Goal: Task Accomplishment & Management: Manage account settings

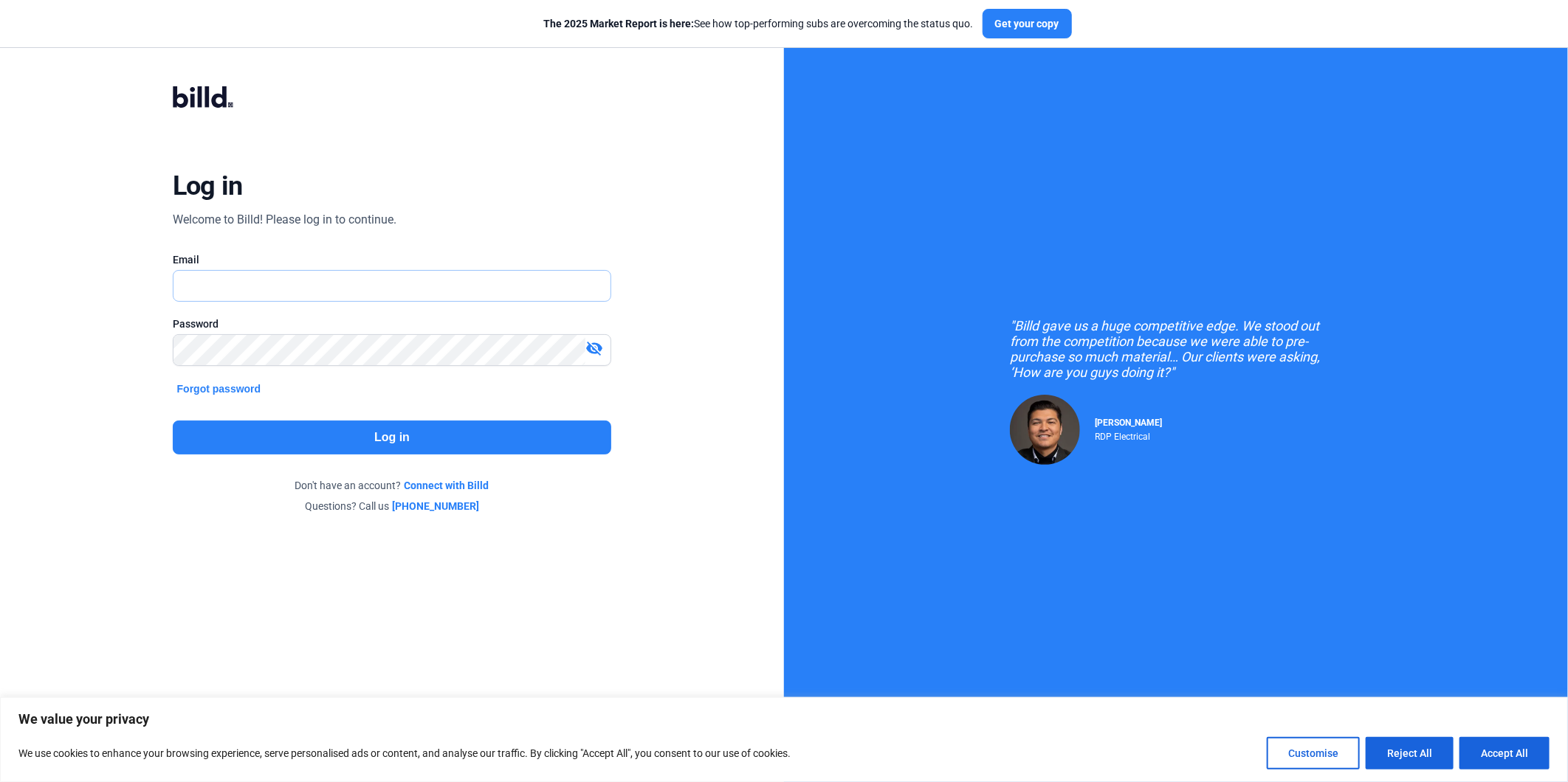
type input "[EMAIL_ADDRESS][DOMAIN_NAME]"
click at [356, 441] on button "Log in" at bounding box center [392, 437] width 439 height 34
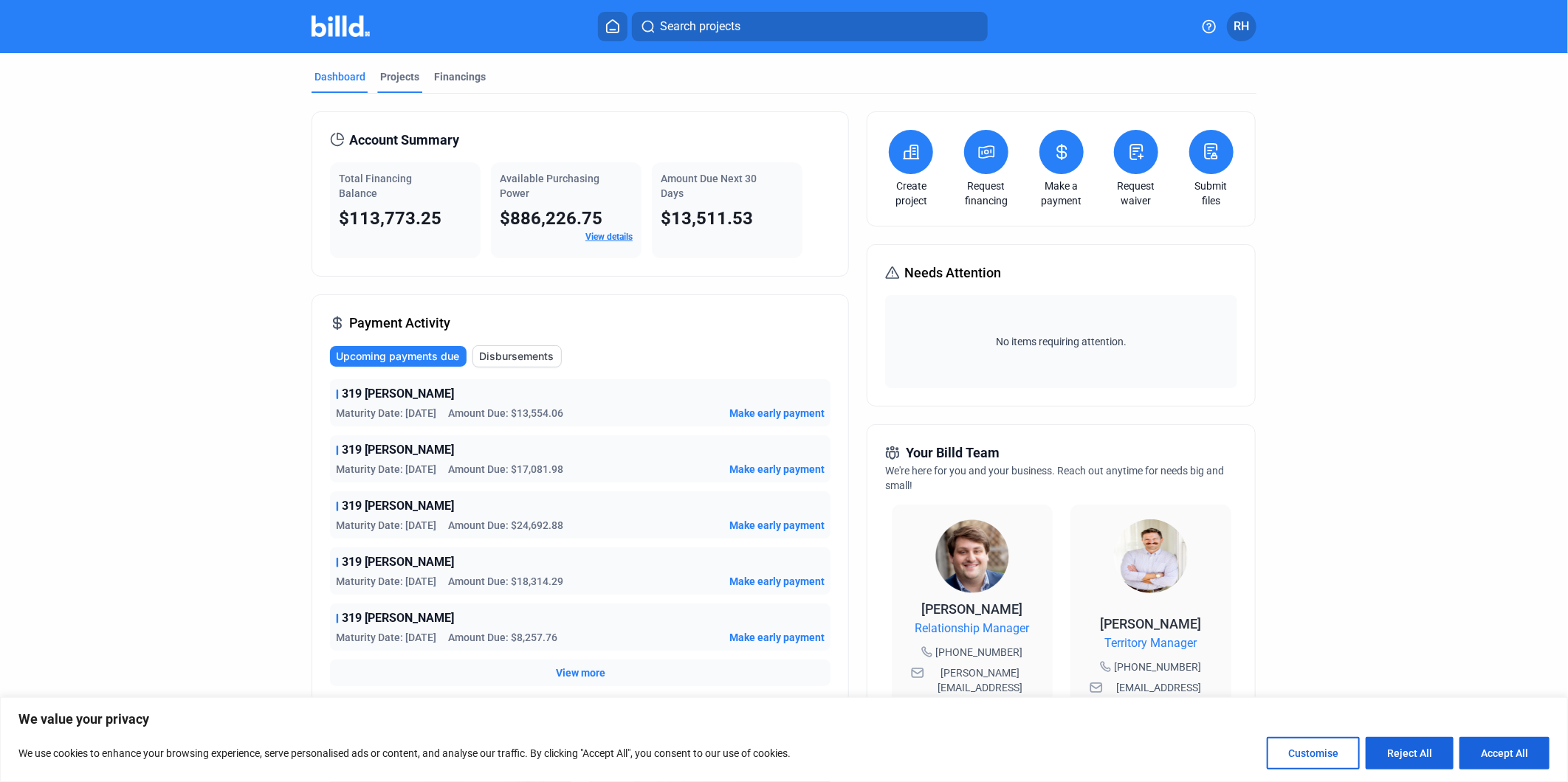
click at [393, 80] on div "Projects" at bounding box center [400, 77] width 39 height 15
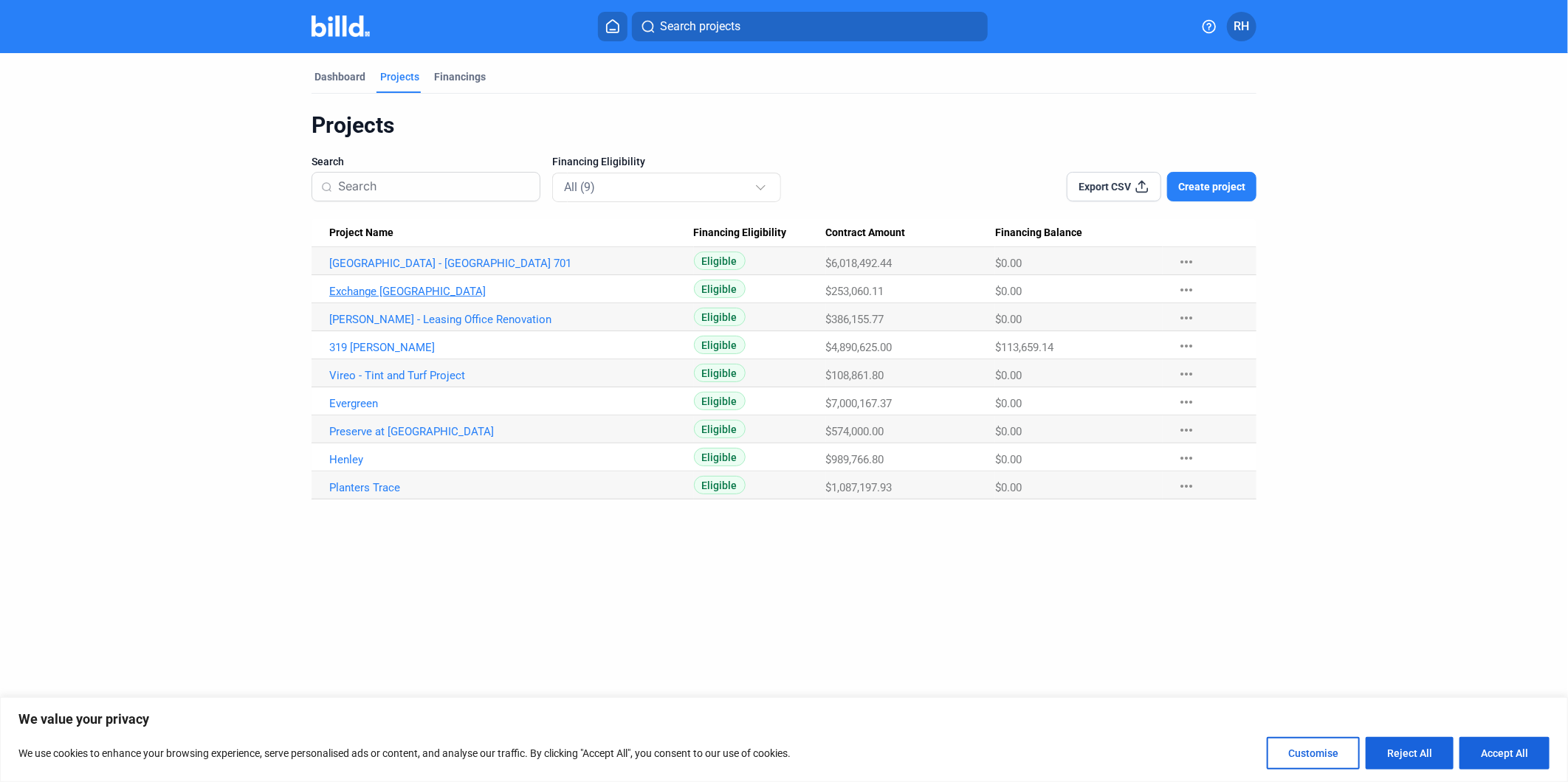
click at [381, 288] on link "Exchange [GEOGRAPHIC_DATA]" at bounding box center [511, 292] width 364 height 14
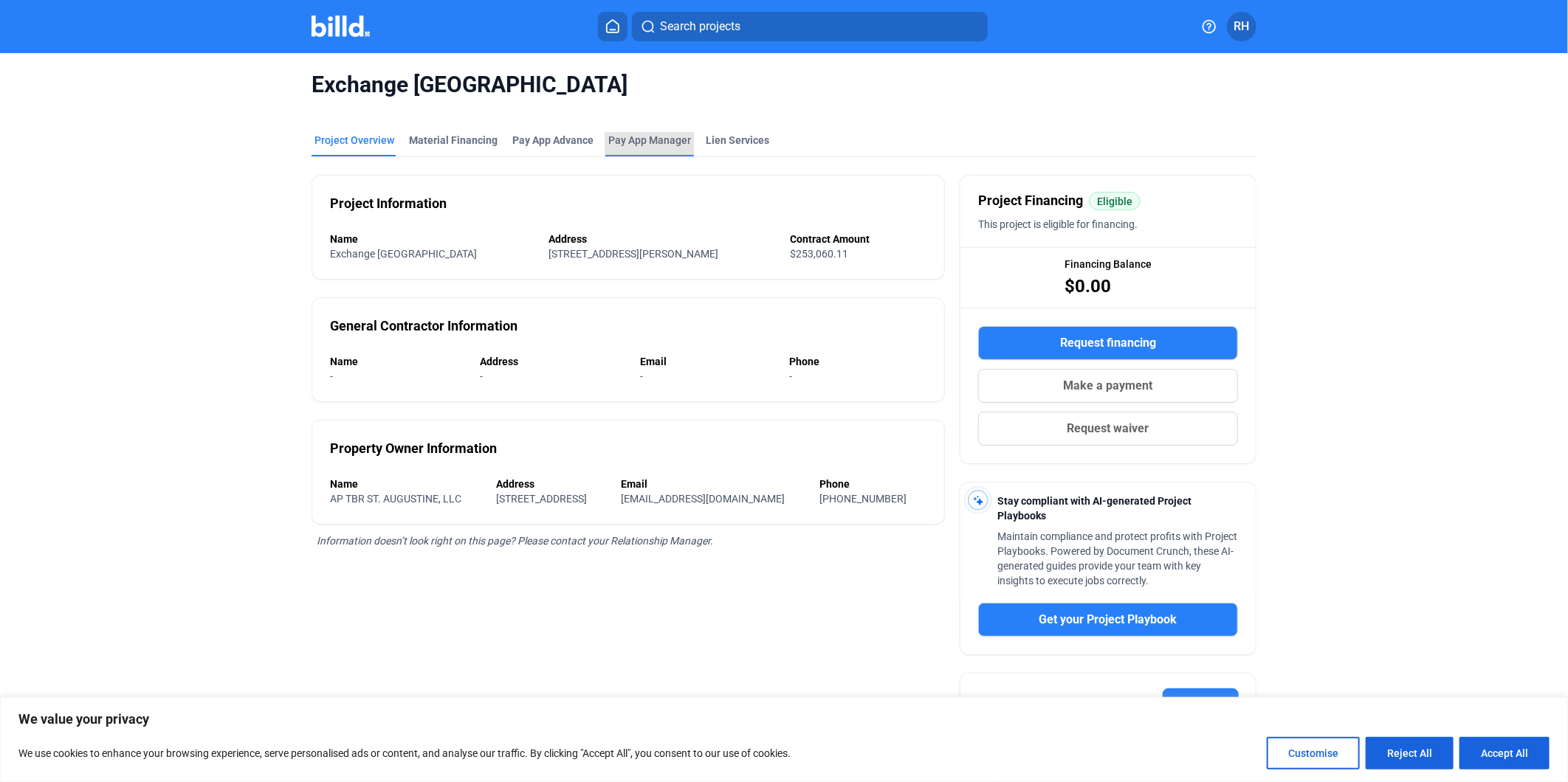
click at [652, 137] on span "Pay App Manager" at bounding box center [650, 140] width 83 height 15
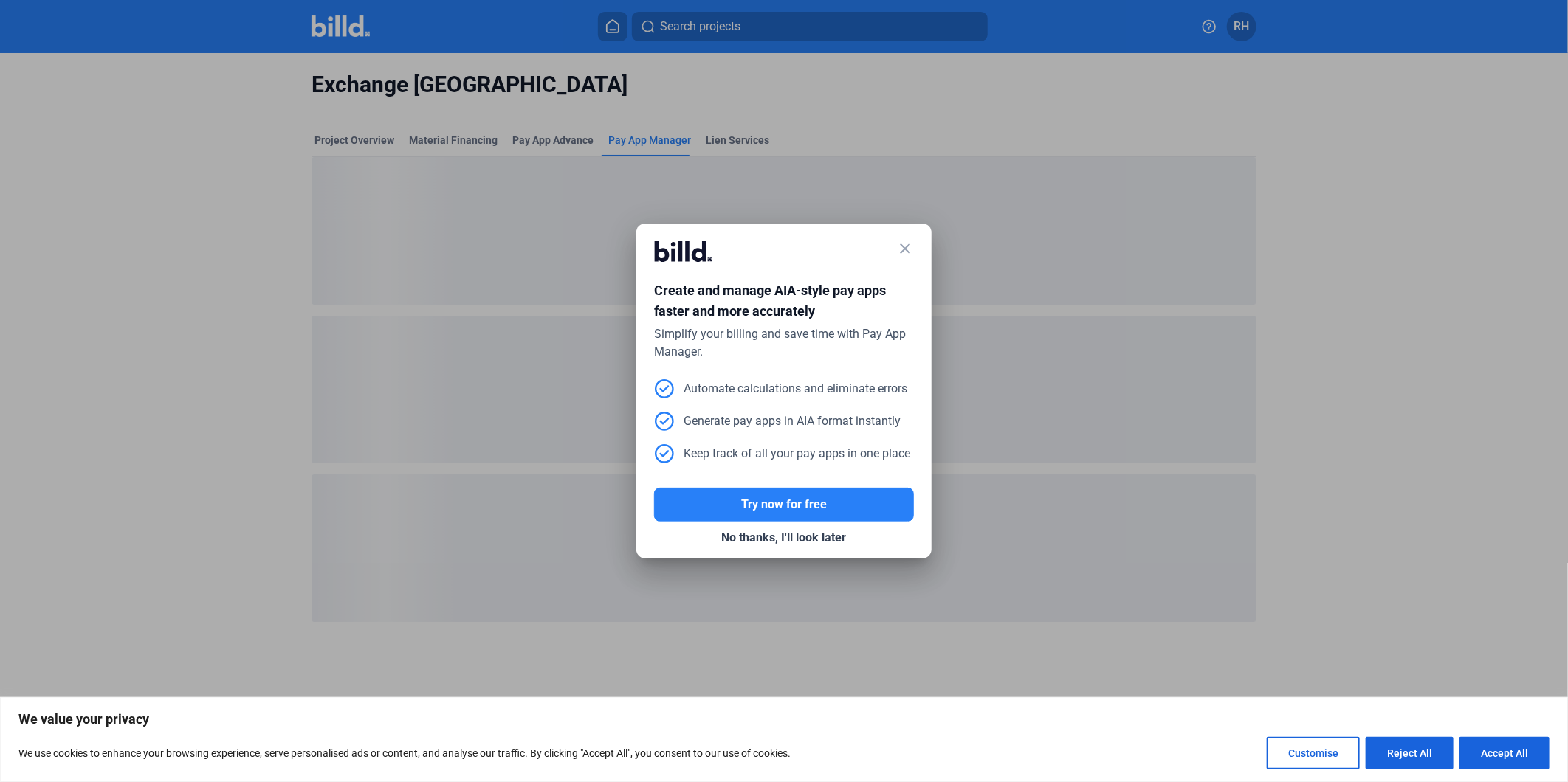
click at [896, 244] on mat-icon "close" at bounding box center [905, 248] width 17 height 17
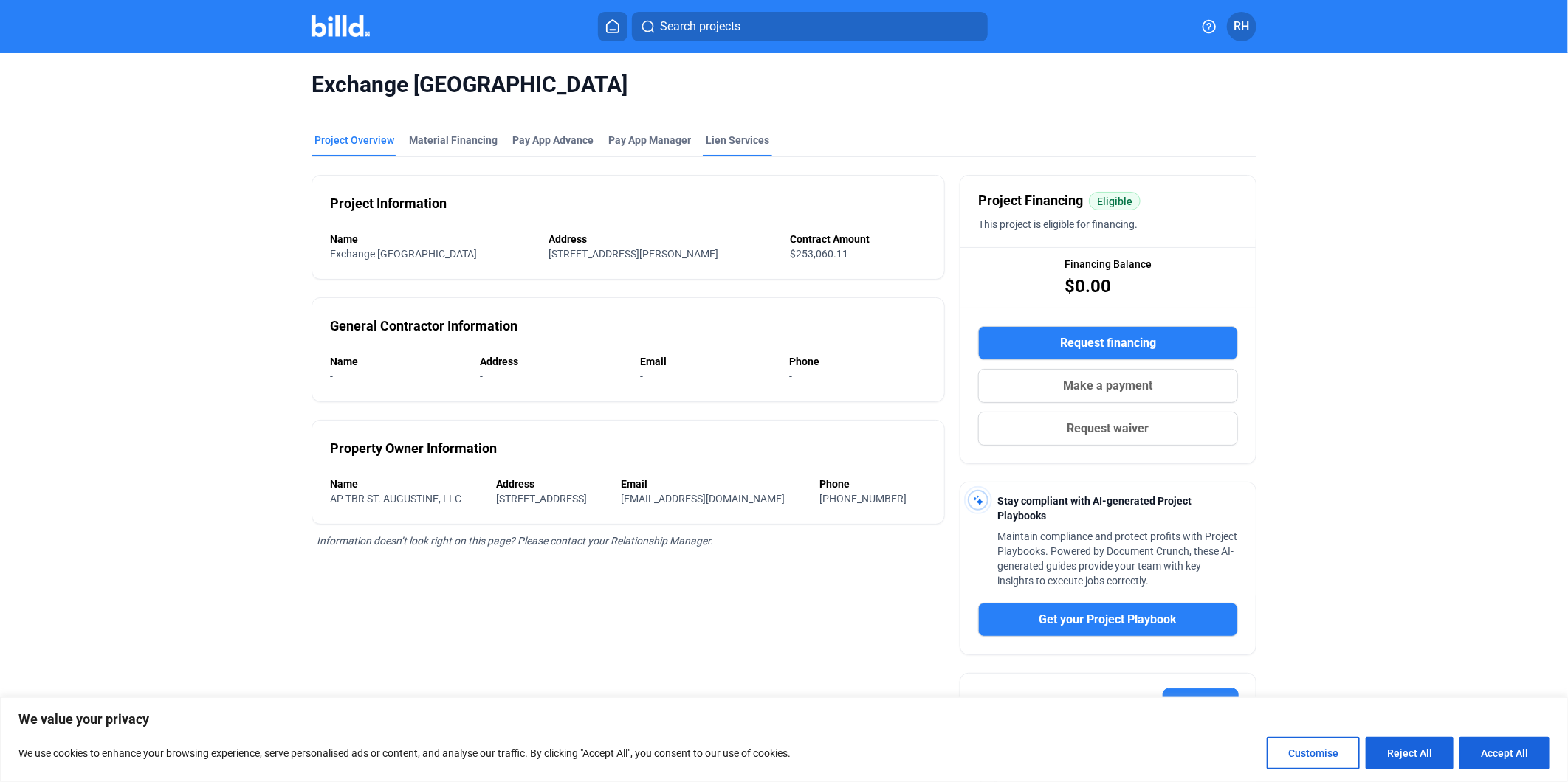
click at [718, 144] on div "Lien Services" at bounding box center [737, 140] width 63 height 15
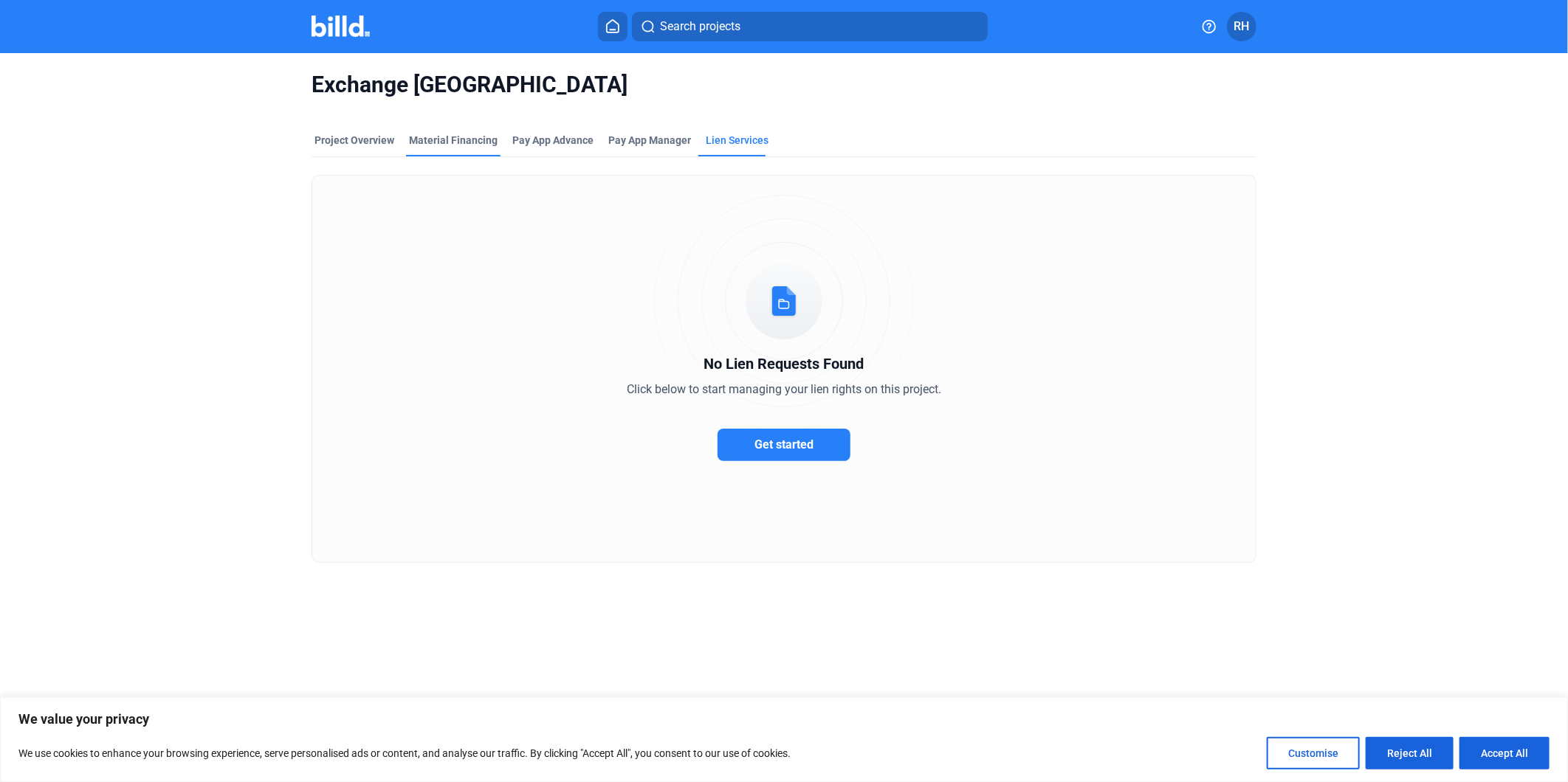
click at [453, 142] on div "Material Financing" at bounding box center [453, 140] width 88 height 15
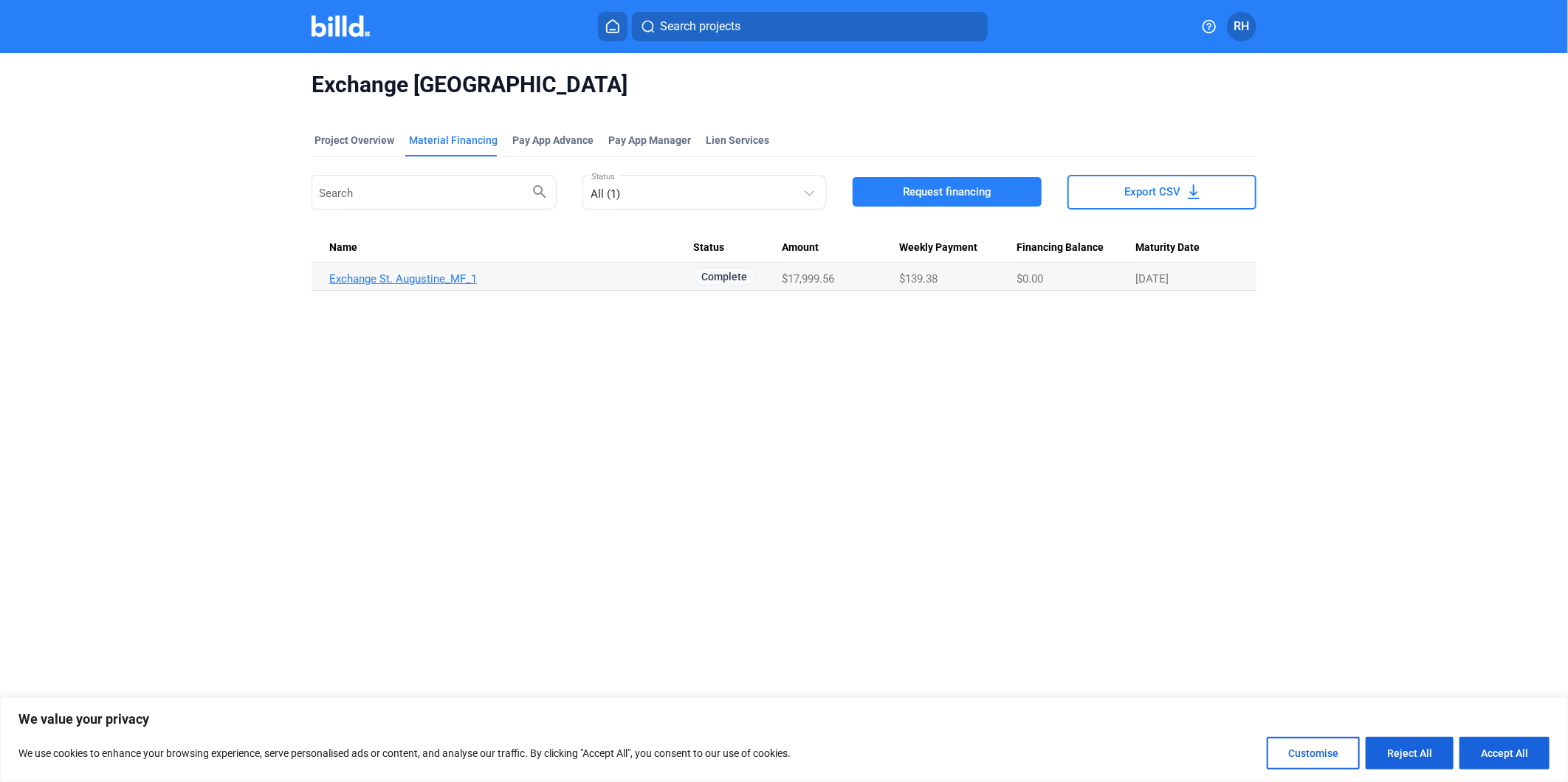
click at [461, 281] on link "Exchange St. Augustine_MF_1" at bounding box center [511, 279] width 364 height 14
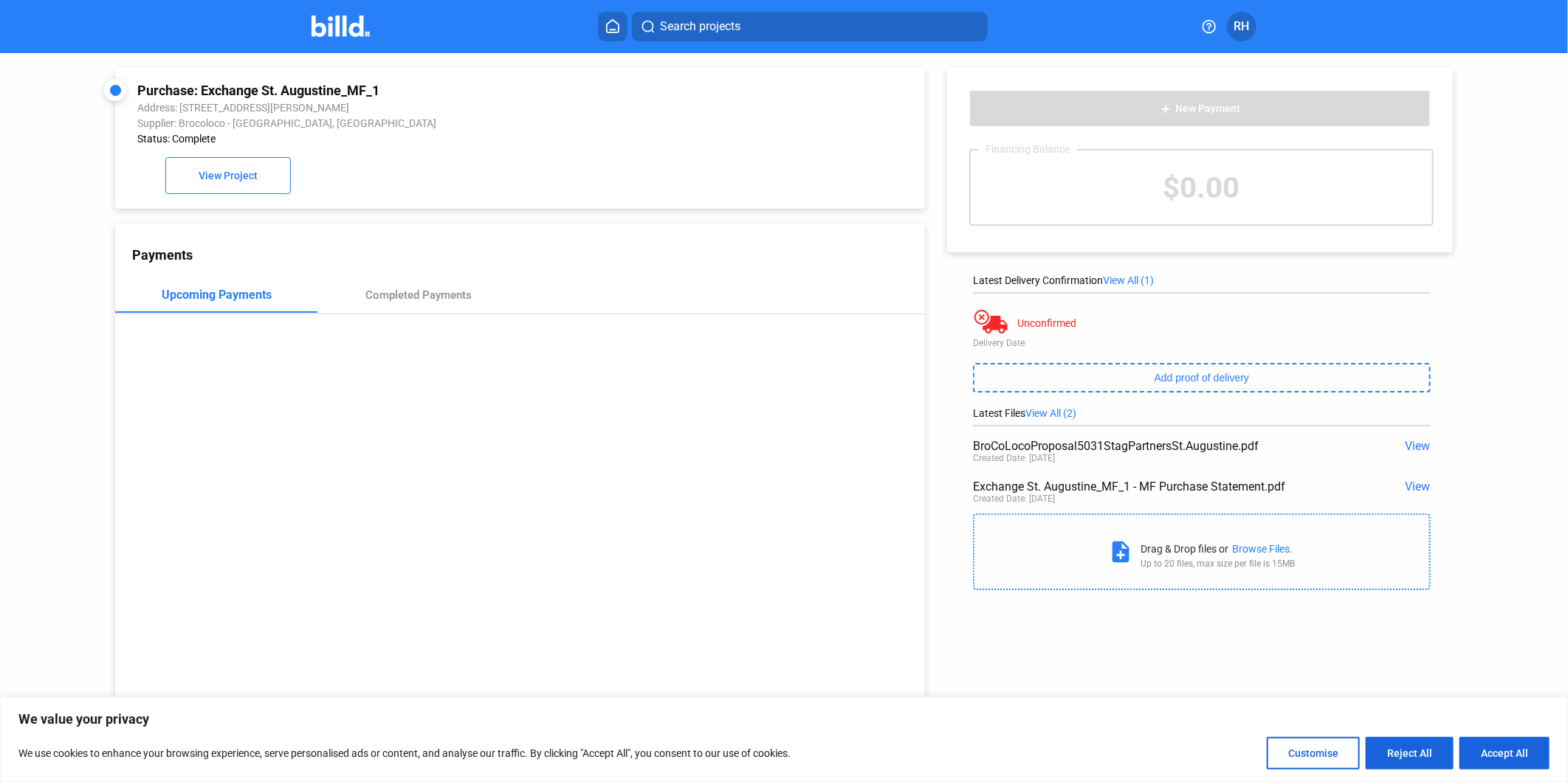
click at [1243, 24] on span "RH" at bounding box center [1242, 26] width 16 height 17
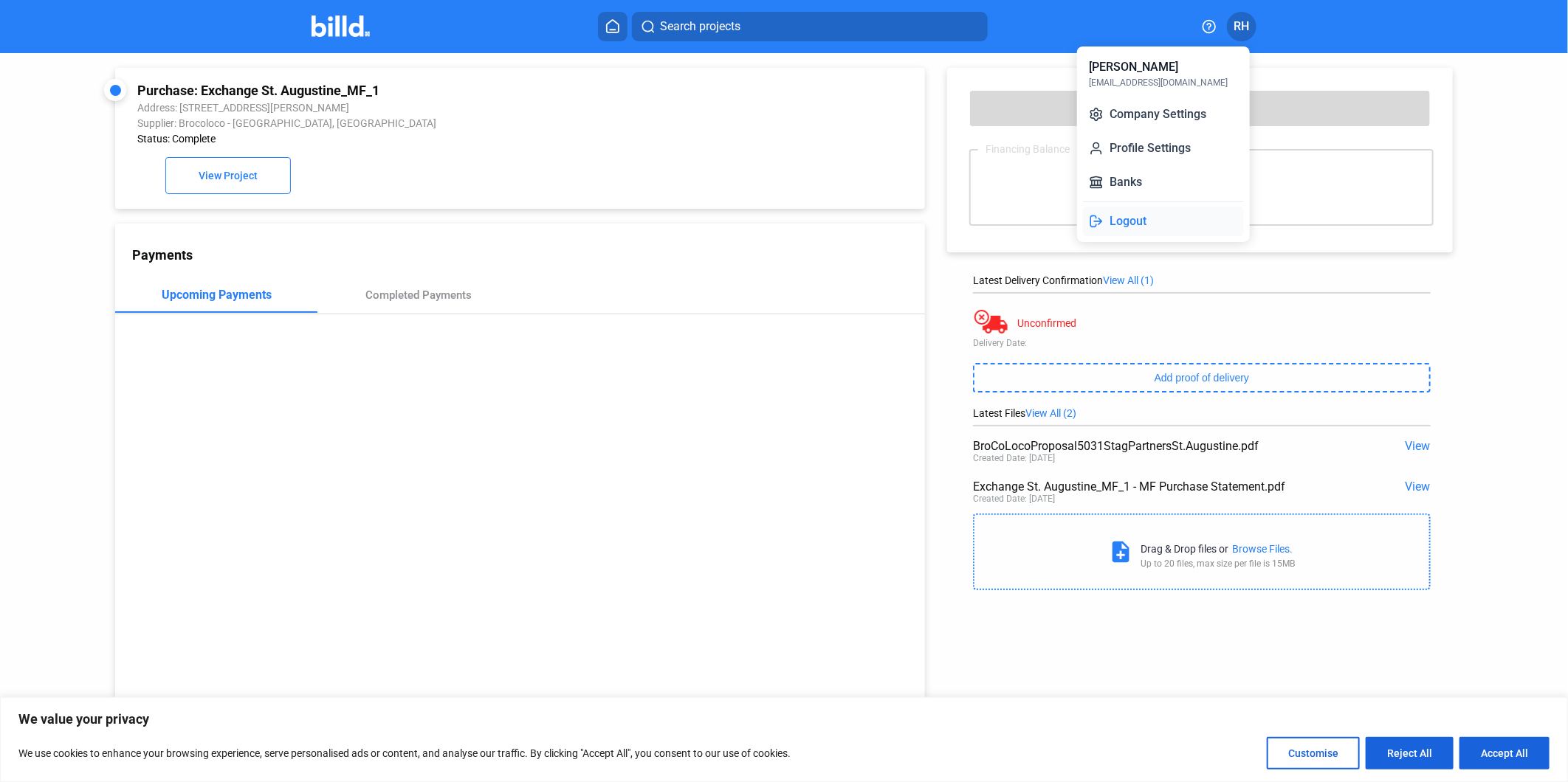
click at [1138, 221] on button "Logout" at bounding box center [1163, 221] width 161 height 29
